Goal: Task Accomplishment & Management: Use online tool/utility

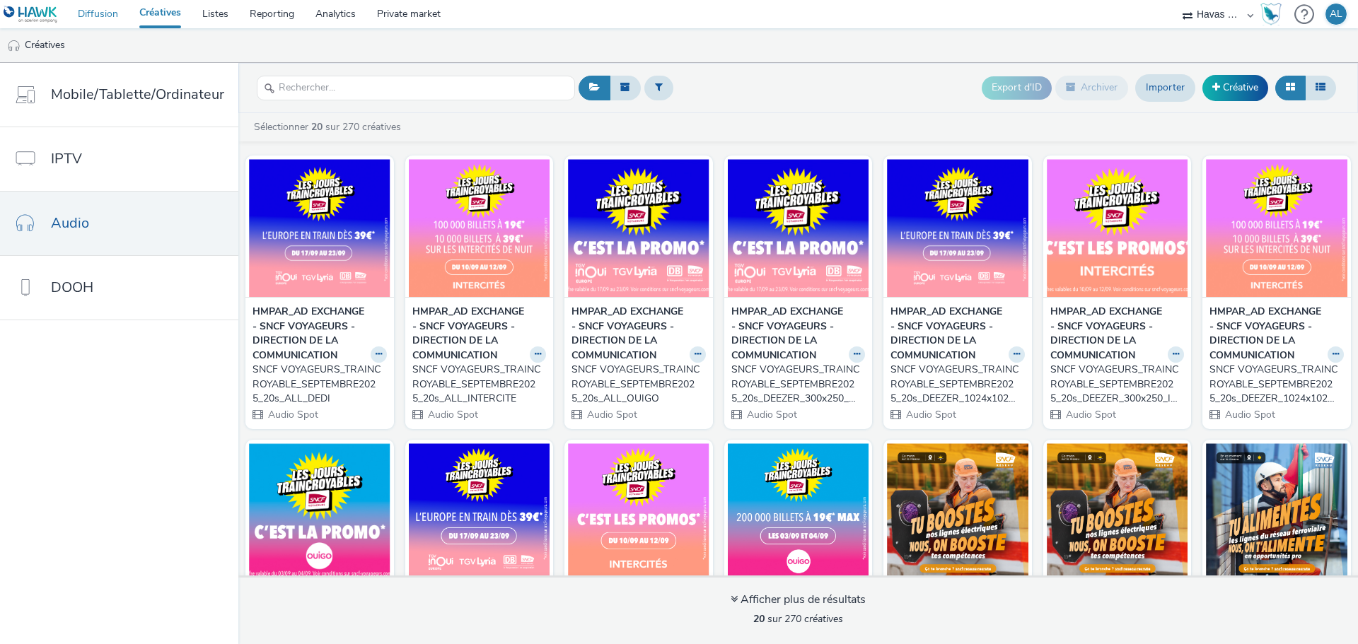
click at [112, 21] on link "Diffusion" at bounding box center [98, 14] width 62 height 28
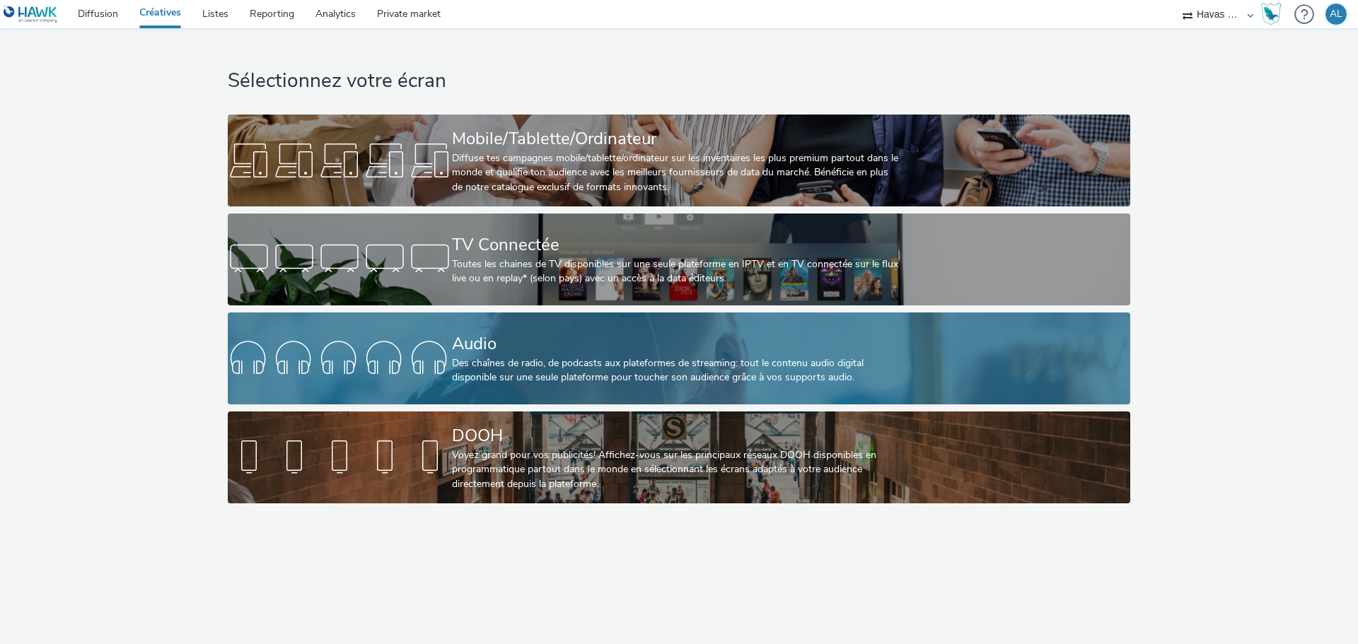
click at [464, 335] on div "Audio" at bounding box center [676, 344] width 448 height 25
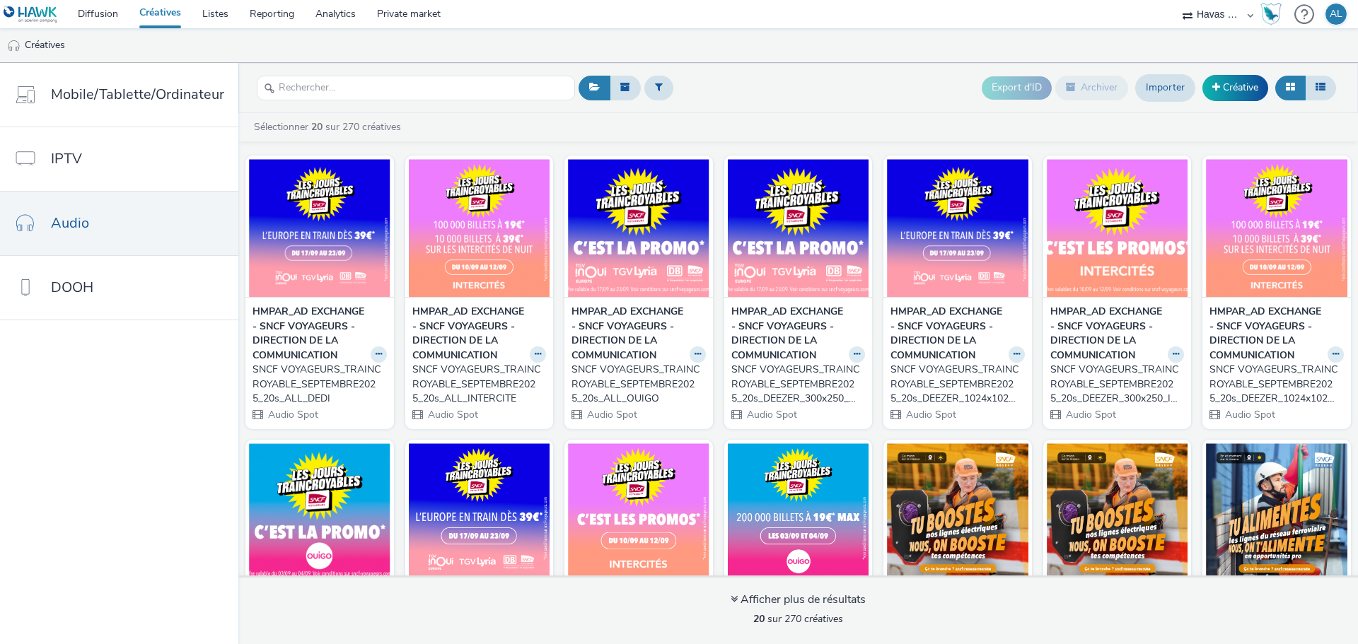
click at [136, 15] on link "Créatives" at bounding box center [160, 14] width 63 height 28
click at [361, 93] on input "text" at bounding box center [416, 88] width 318 height 25
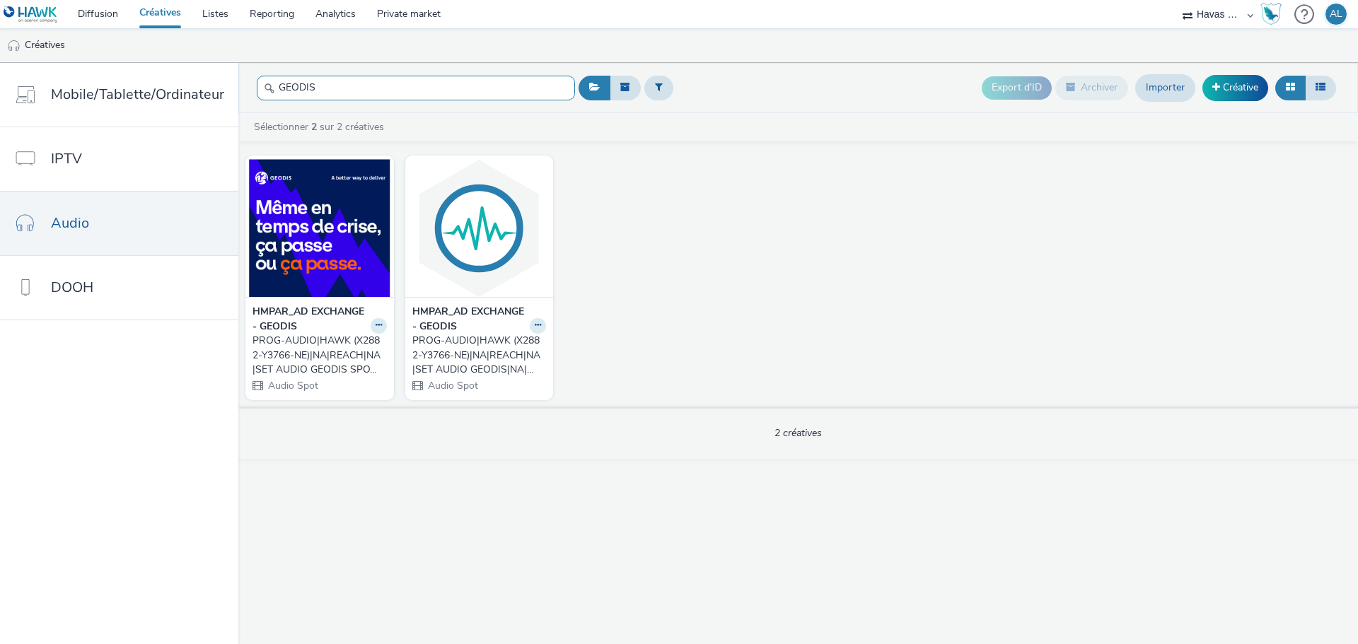
type input "GEODIS"
click at [292, 317] on strong "HMPAR_AD EXCHANGE - GEODIS" at bounding box center [309, 319] width 115 height 29
click at [376, 322] on icon at bounding box center [378, 325] width 6 height 8
click at [333, 344] on link "Modifier" at bounding box center [334, 350] width 106 height 28
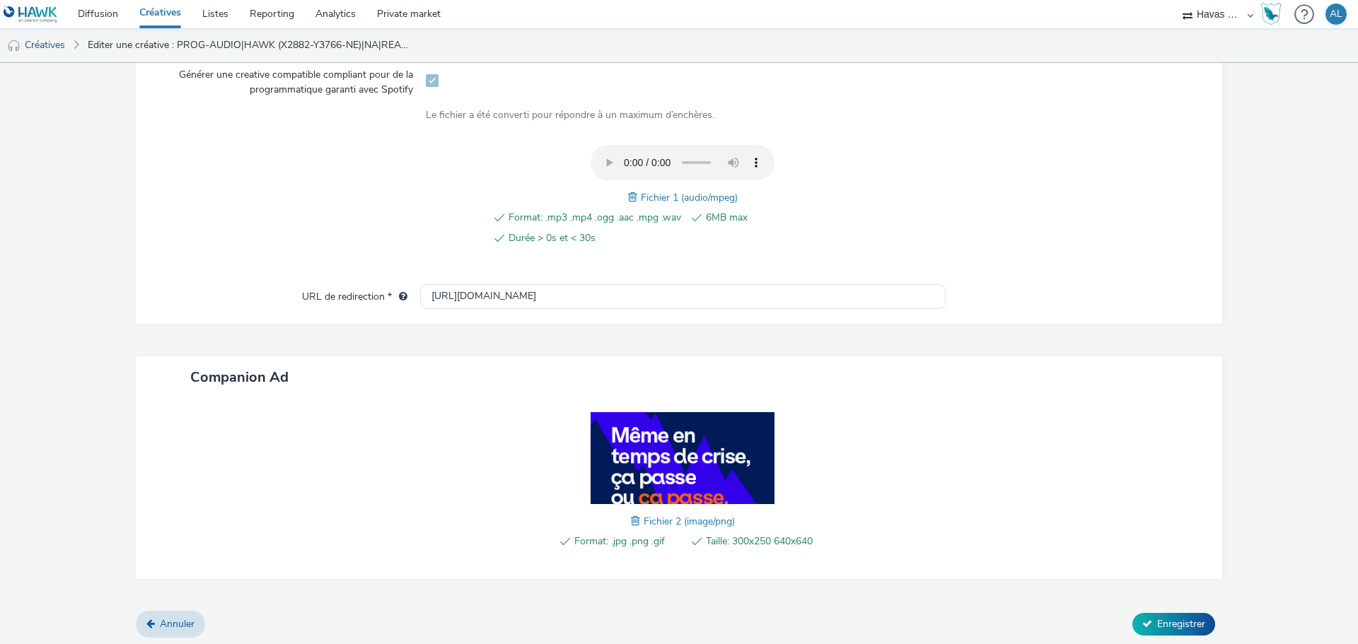
scroll to position [480, 0]
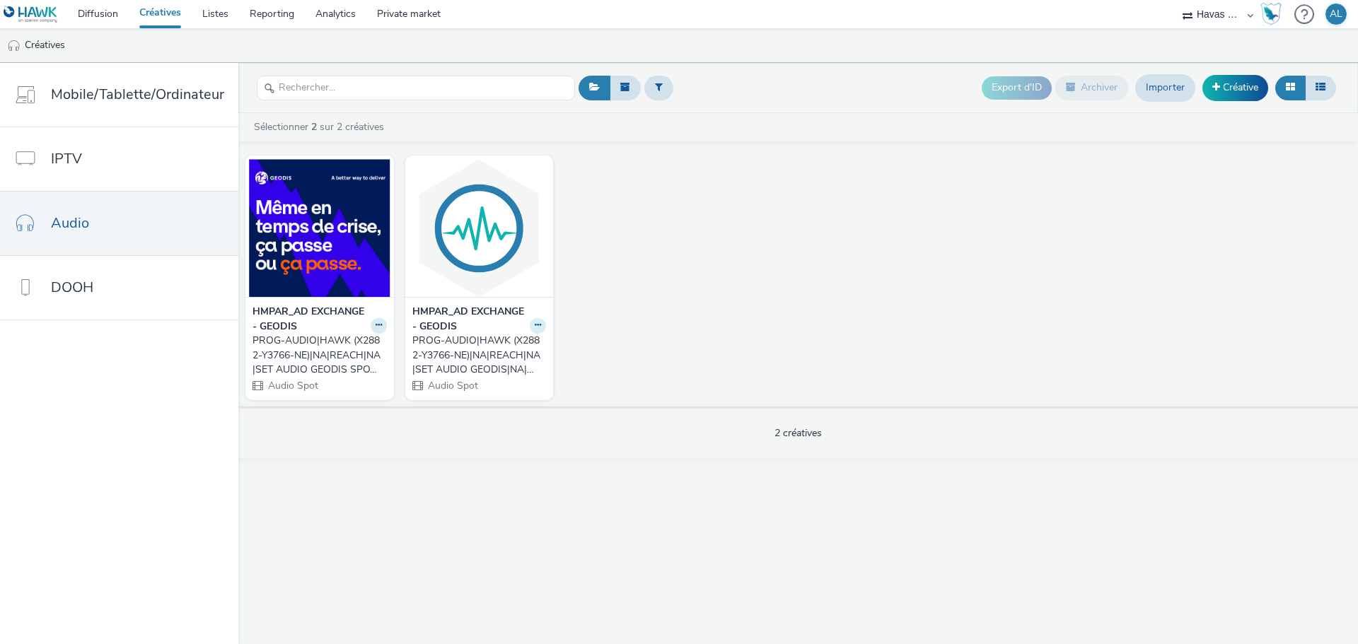
click at [539, 326] on button at bounding box center [538, 326] width 16 height 16
click at [491, 347] on link "Modifier" at bounding box center [493, 350] width 106 height 28
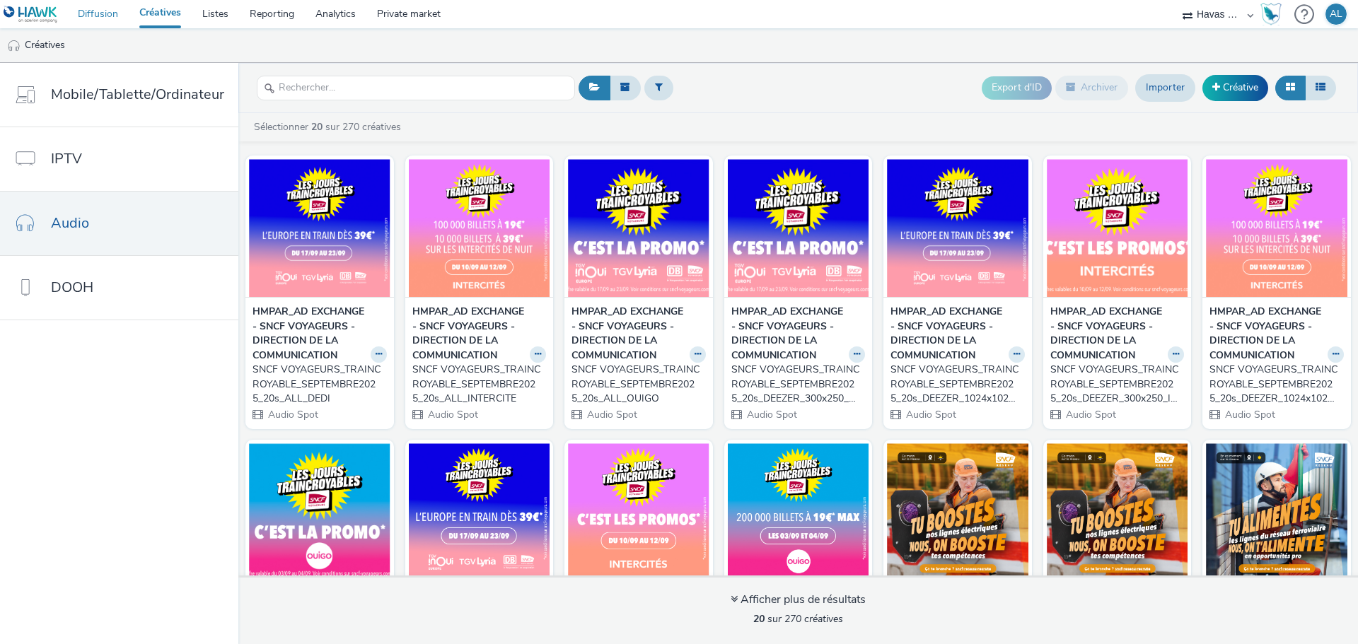
click at [108, 21] on link "Diffusion" at bounding box center [98, 14] width 62 height 28
